Goal: Task Accomplishment & Management: Use online tool/utility

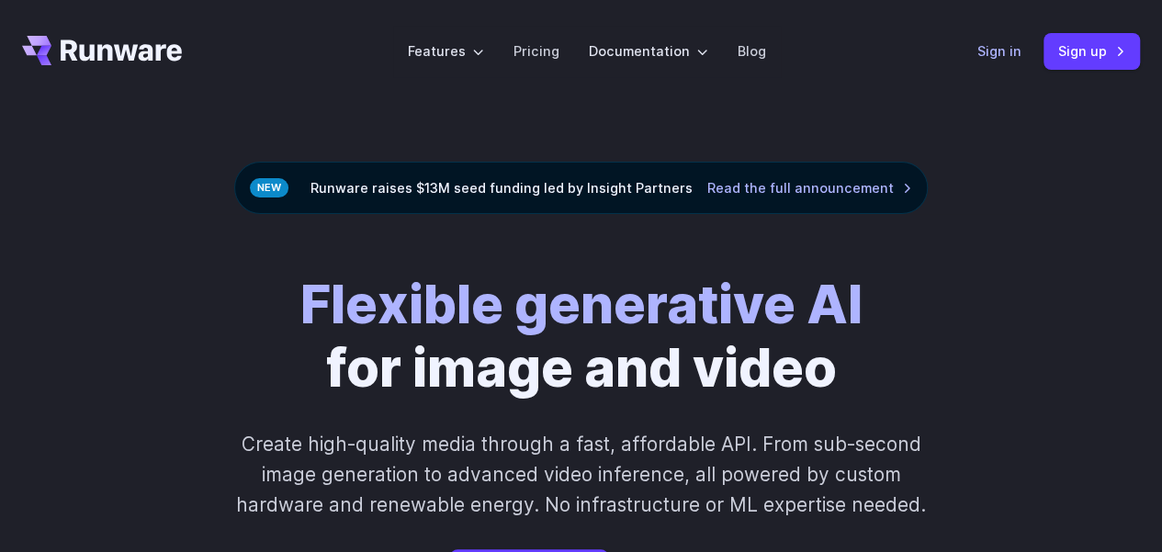
click at [983, 50] on link "Sign in" at bounding box center [1000, 50] width 44 height 21
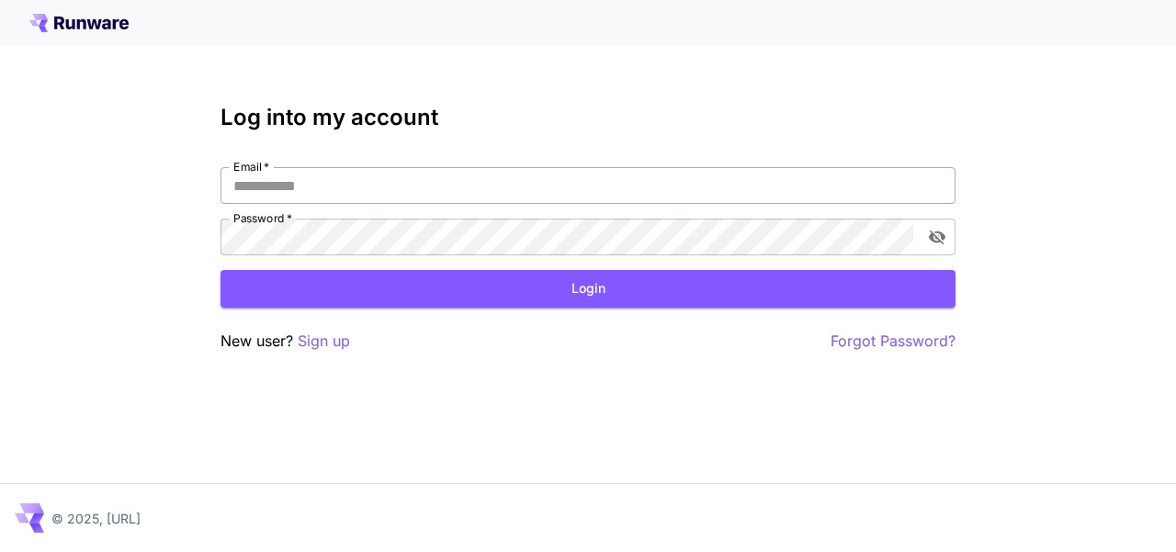
click at [380, 181] on input "Email   *" at bounding box center [587, 185] width 735 height 37
type input "**********"
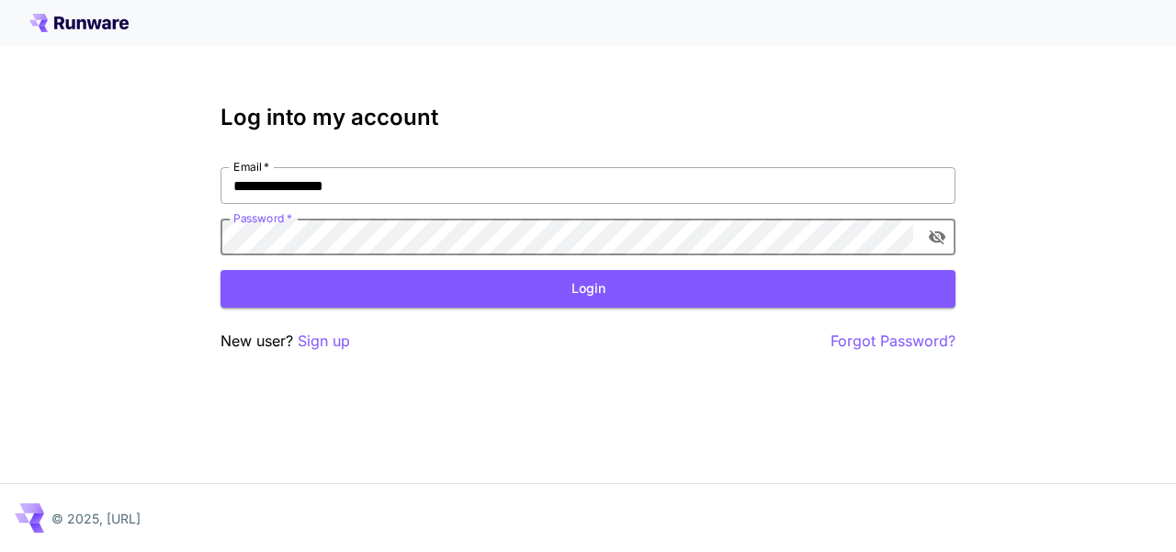
click button "Login" at bounding box center [587, 289] width 735 height 38
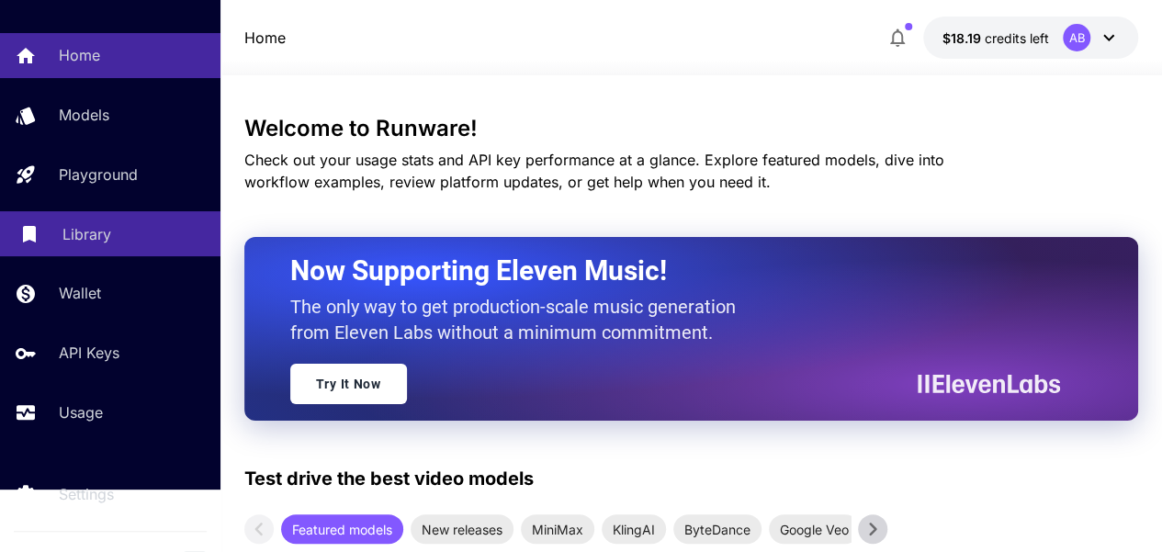
scroll to position [91, 0]
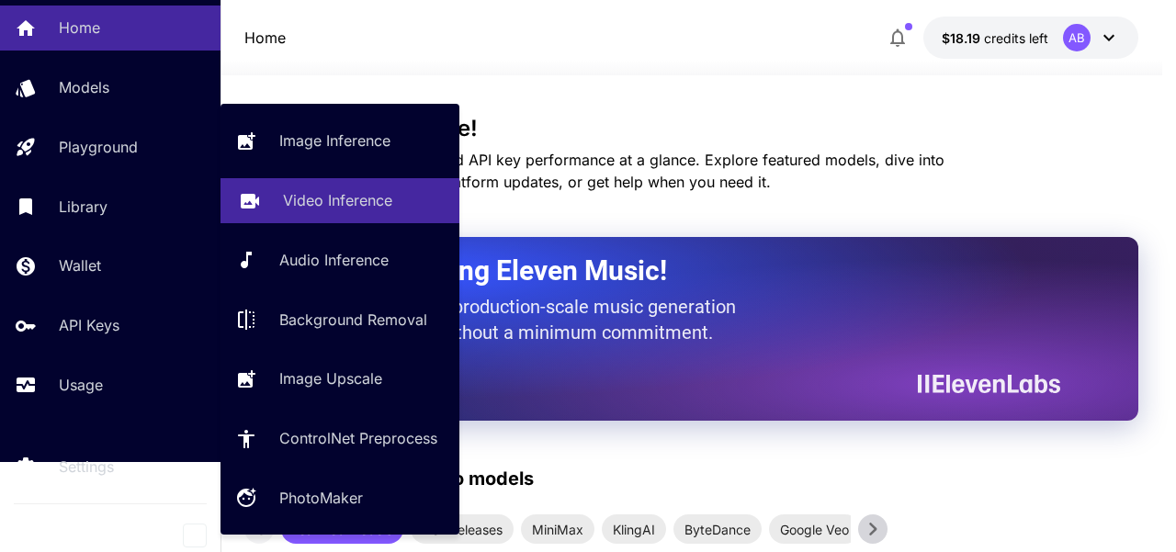
click at [314, 204] on p "Video Inference" at bounding box center [337, 200] width 109 height 22
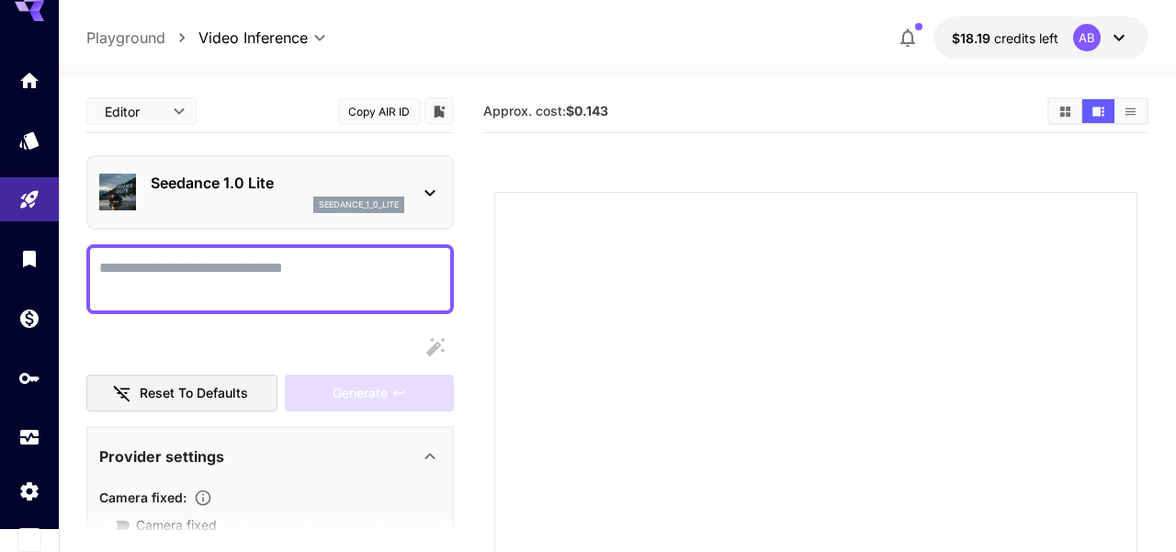
scroll to position [25, 0]
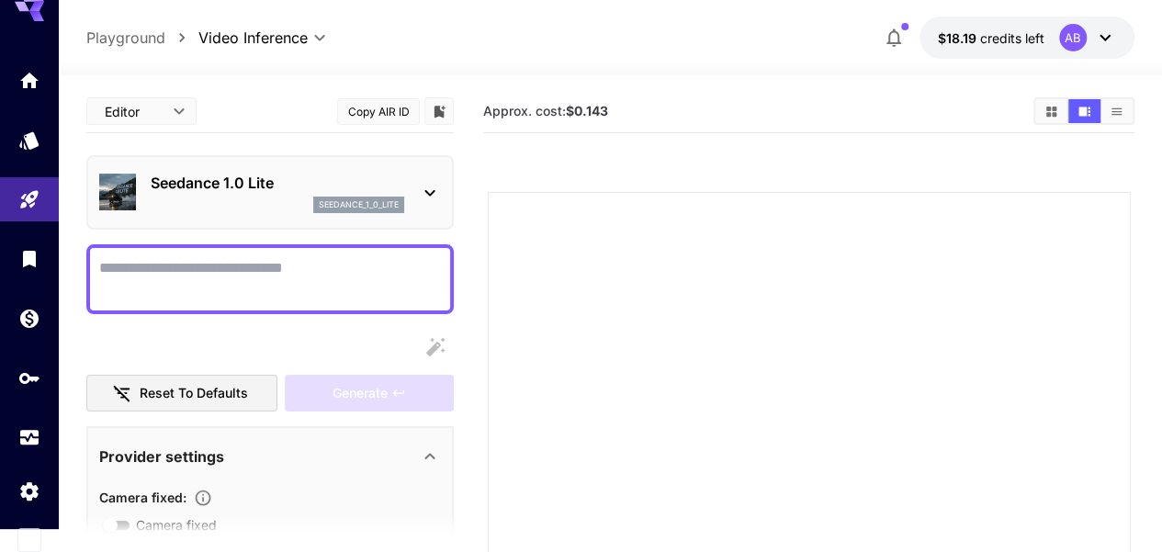
click at [258, 198] on div "seedance_1_0_lite" at bounding box center [278, 205] width 254 height 17
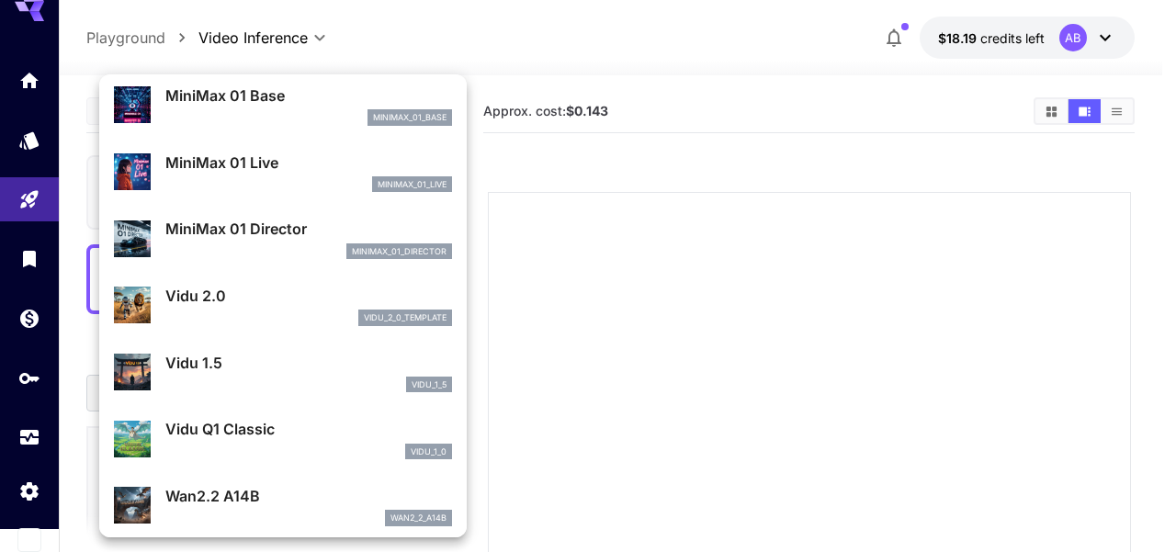
scroll to position [1486, 0]
